Goal: Task Accomplishment & Management: Manage account settings

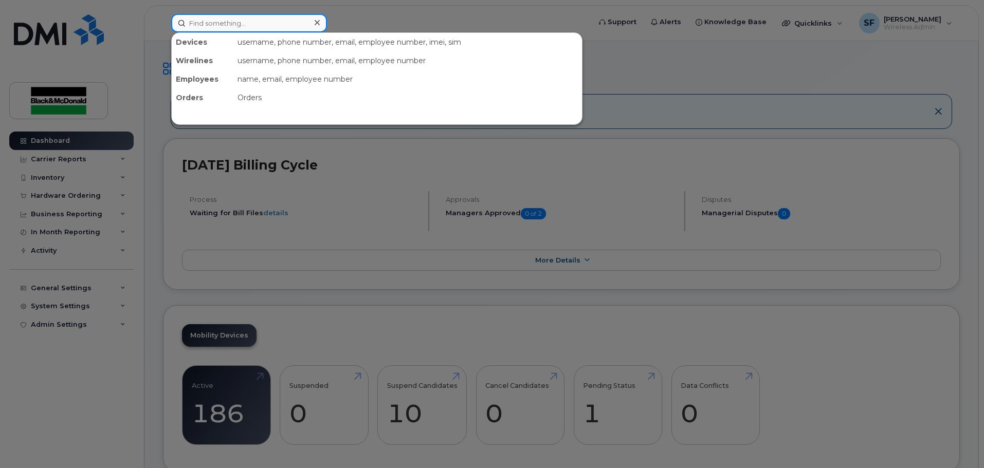
click at [204, 25] on input at bounding box center [249, 23] width 156 height 19
paste input "[PERSON_NAME]"
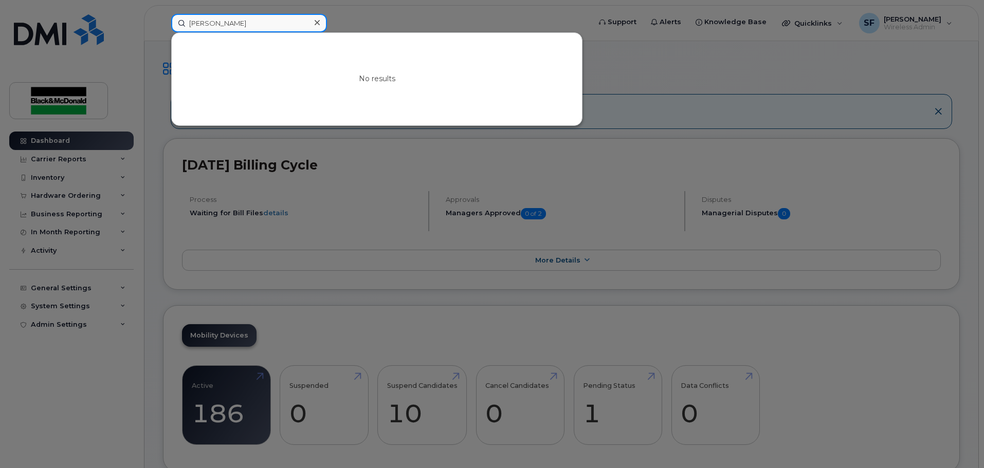
click at [234, 24] on input "[PERSON_NAME]" at bounding box center [249, 23] width 156 height 19
click at [214, 25] on input "[PERSON_NAME]" at bounding box center [249, 23] width 156 height 19
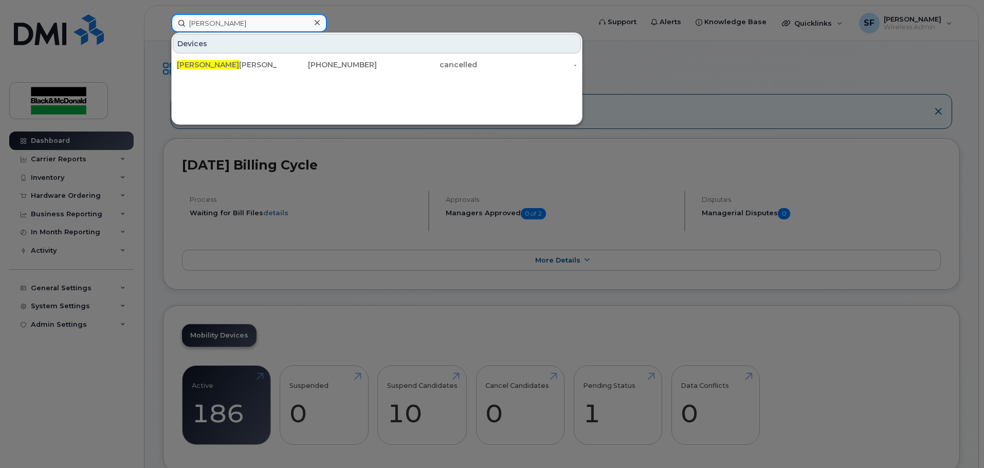
click at [199, 23] on input "[PERSON_NAME]" at bounding box center [249, 23] width 156 height 19
drag, startPoint x: 204, startPoint y: 23, endPoint x: 292, endPoint y: 11, distance: 89.6
click at [205, 23] on input "[PERSON_NAME]" at bounding box center [249, 23] width 156 height 19
type input "[PERSON_NAME]"
click at [313, 21] on div at bounding box center [316, 22] width 15 height 15
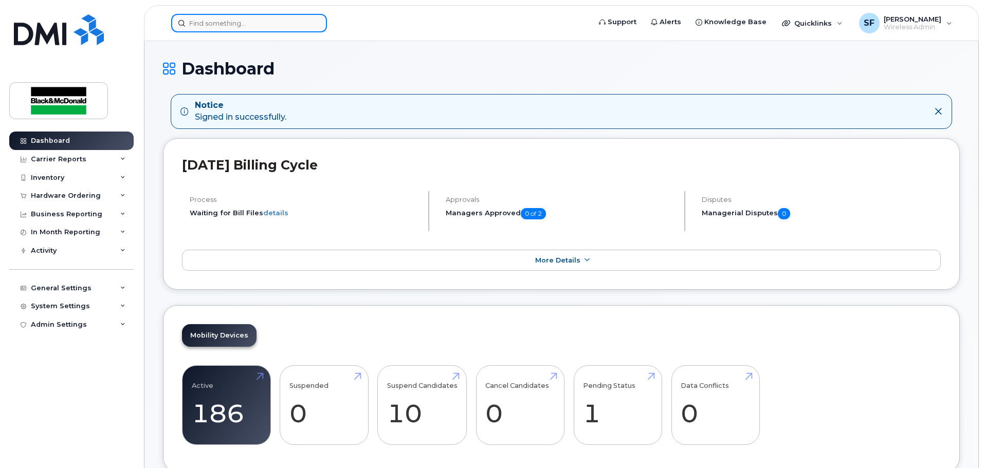
click at [202, 22] on input at bounding box center [249, 23] width 156 height 19
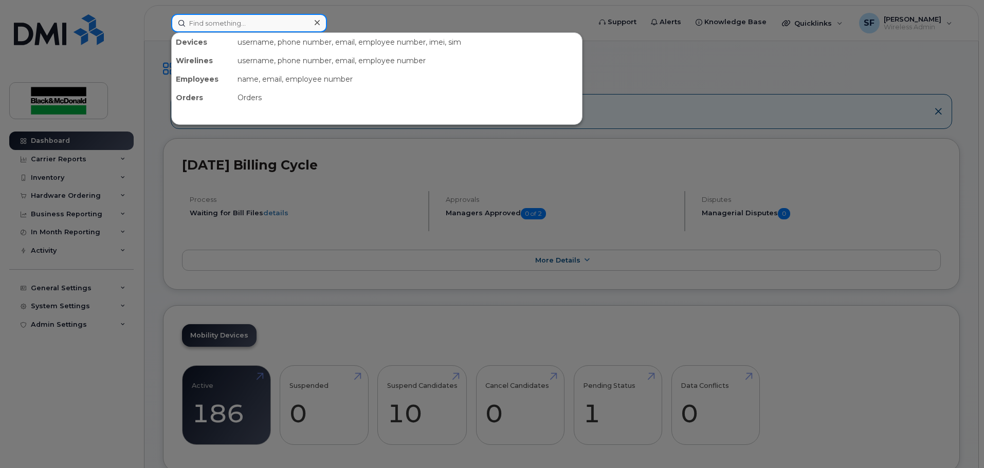
paste input "2895270869"
type input "2895270869"
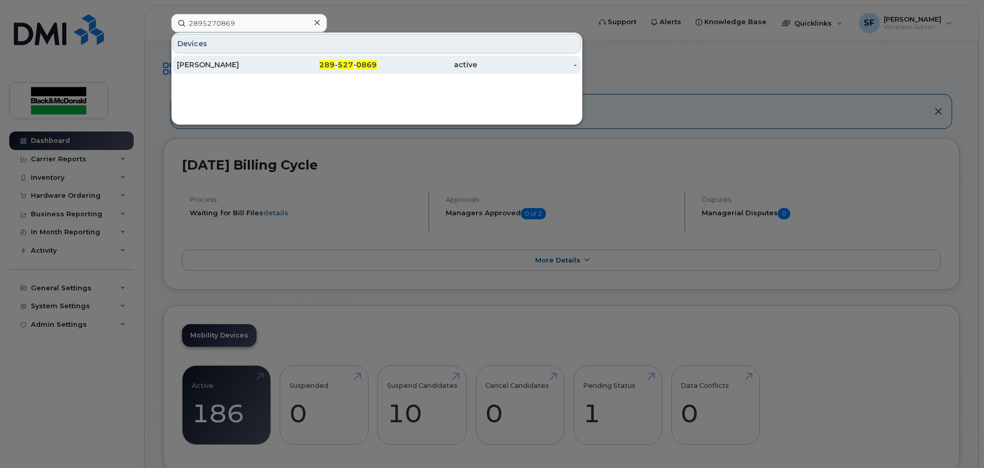
click at [216, 67] on div "[PERSON_NAME]" at bounding box center [227, 65] width 100 height 10
click at [215, 65] on div "[PERSON_NAME]" at bounding box center [227, 65] width 100 height 10
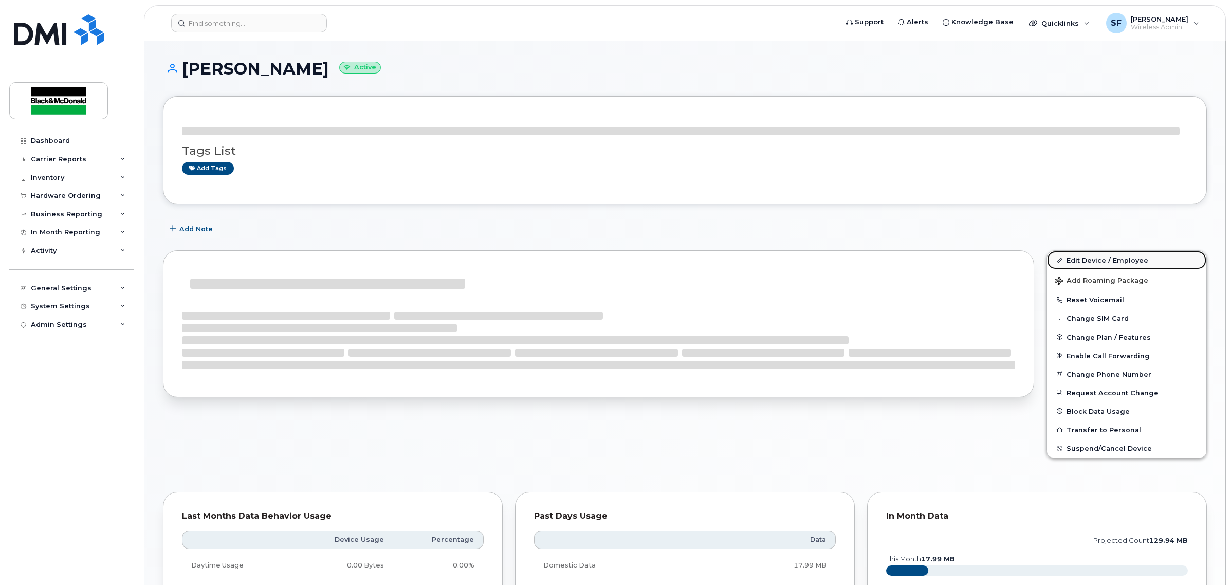
click at [1072, 258] on link "Edit Device / Employee" at bounding box center [1126, 260] width 159 height 19
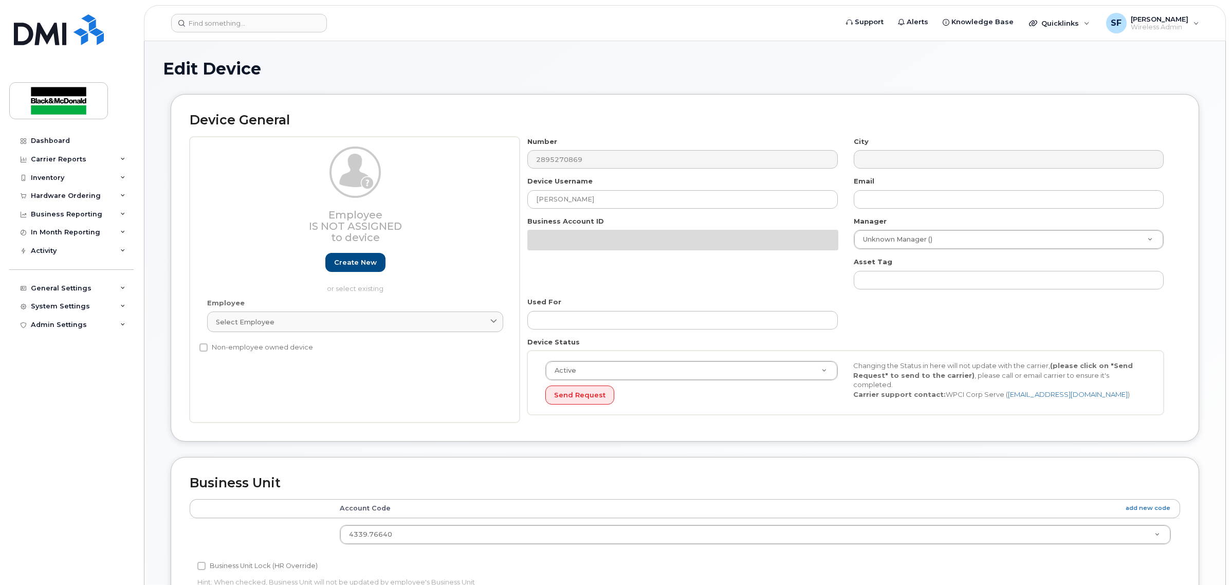
select select "158675"
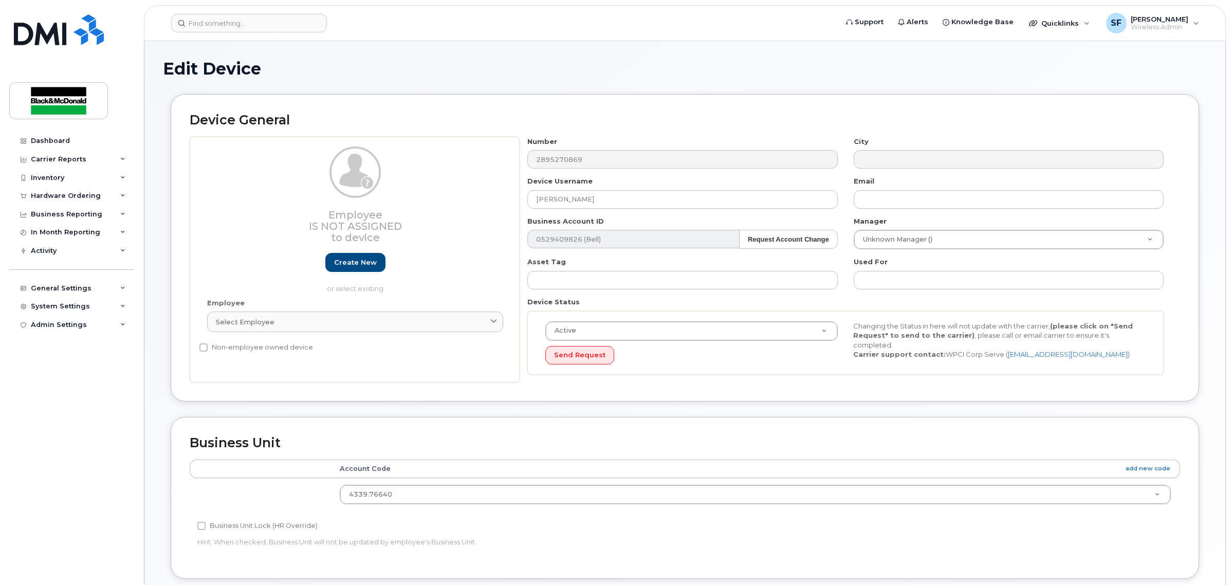
click at [291, 75] on h1 "Edit Device" at bounding box center [685, 69] width 1044 height 18
